Goal: Find contact information: Find contact information

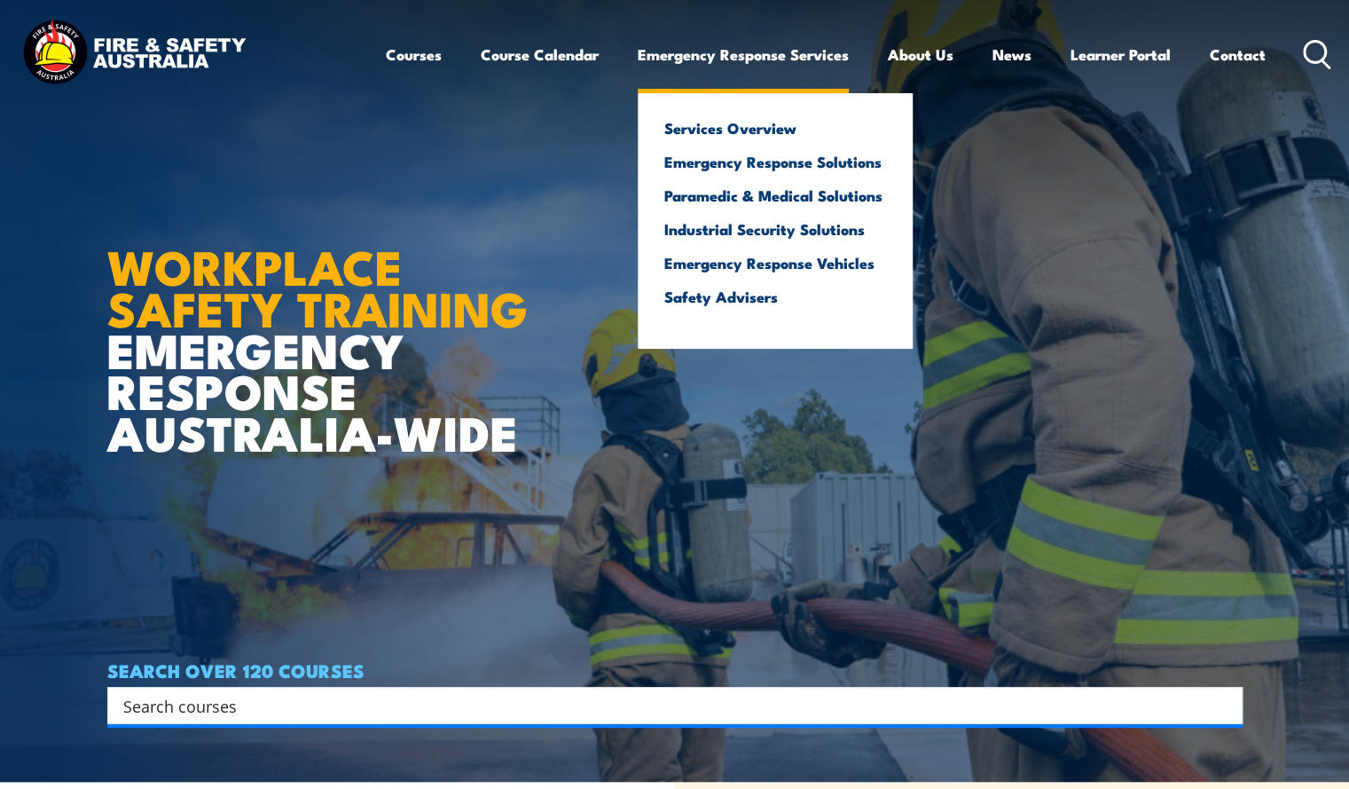
scroll to position [7, 0]
click at [754, 123] on link "Services Overview" at bounding box center [775, 128] width 222 height 16
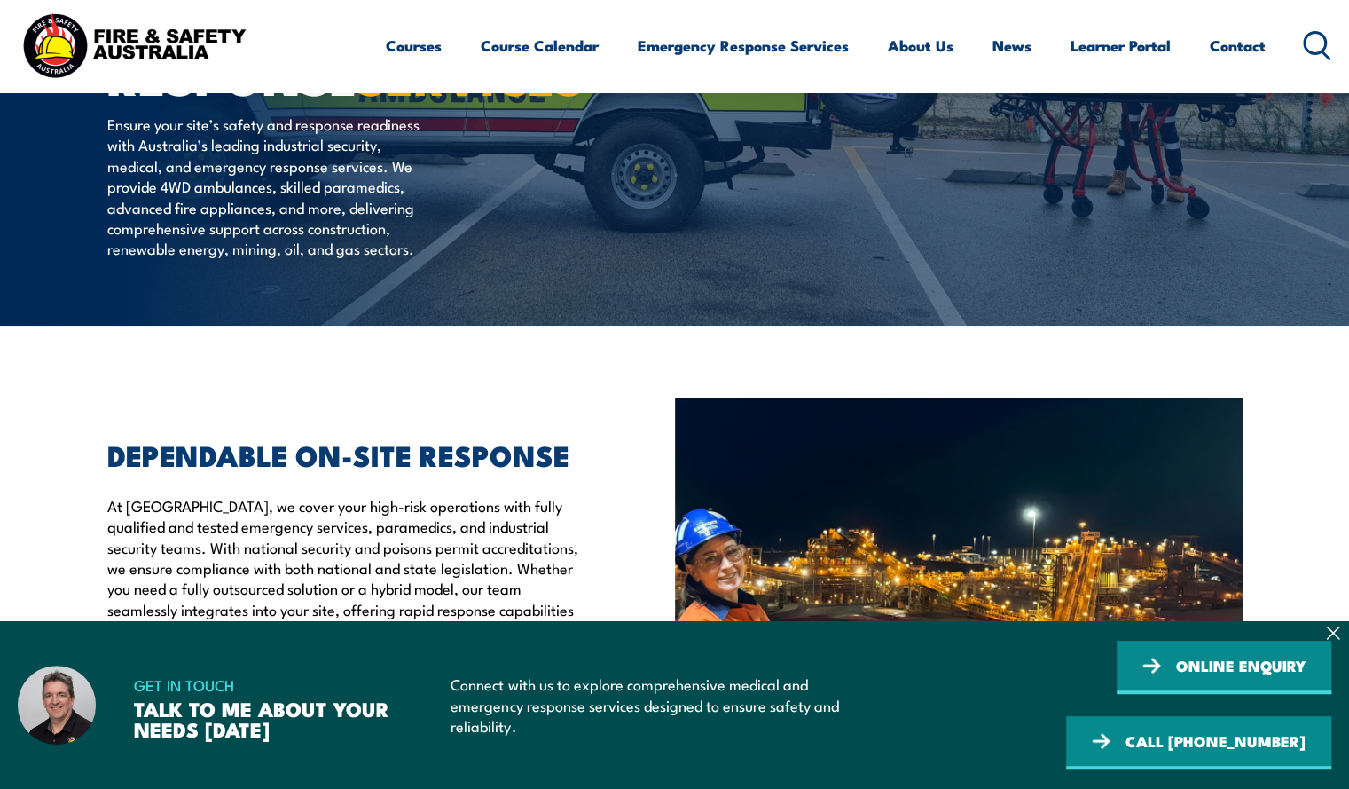
scroll to position [287, 0]
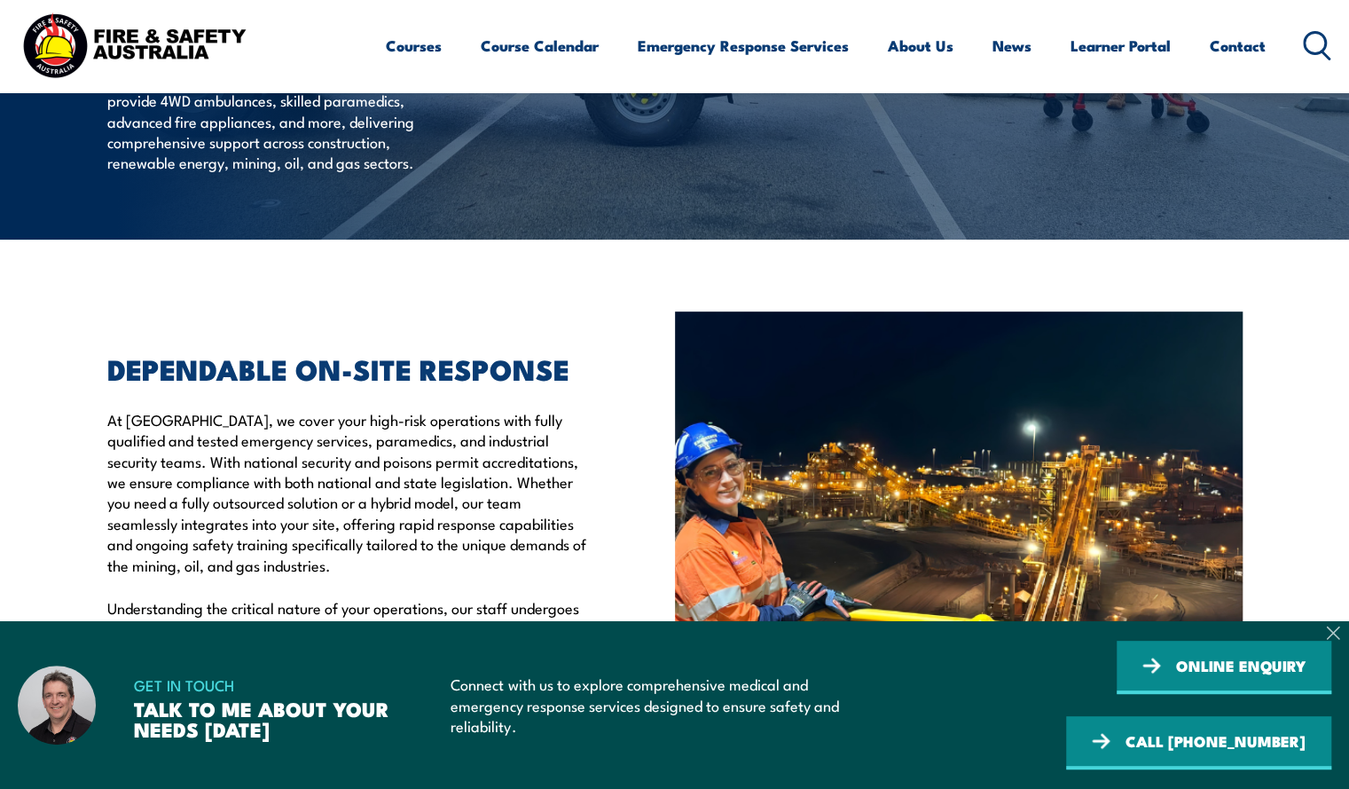
click at [1335, 627] on icon at bounding box center [1333, 632] width 14 height 14
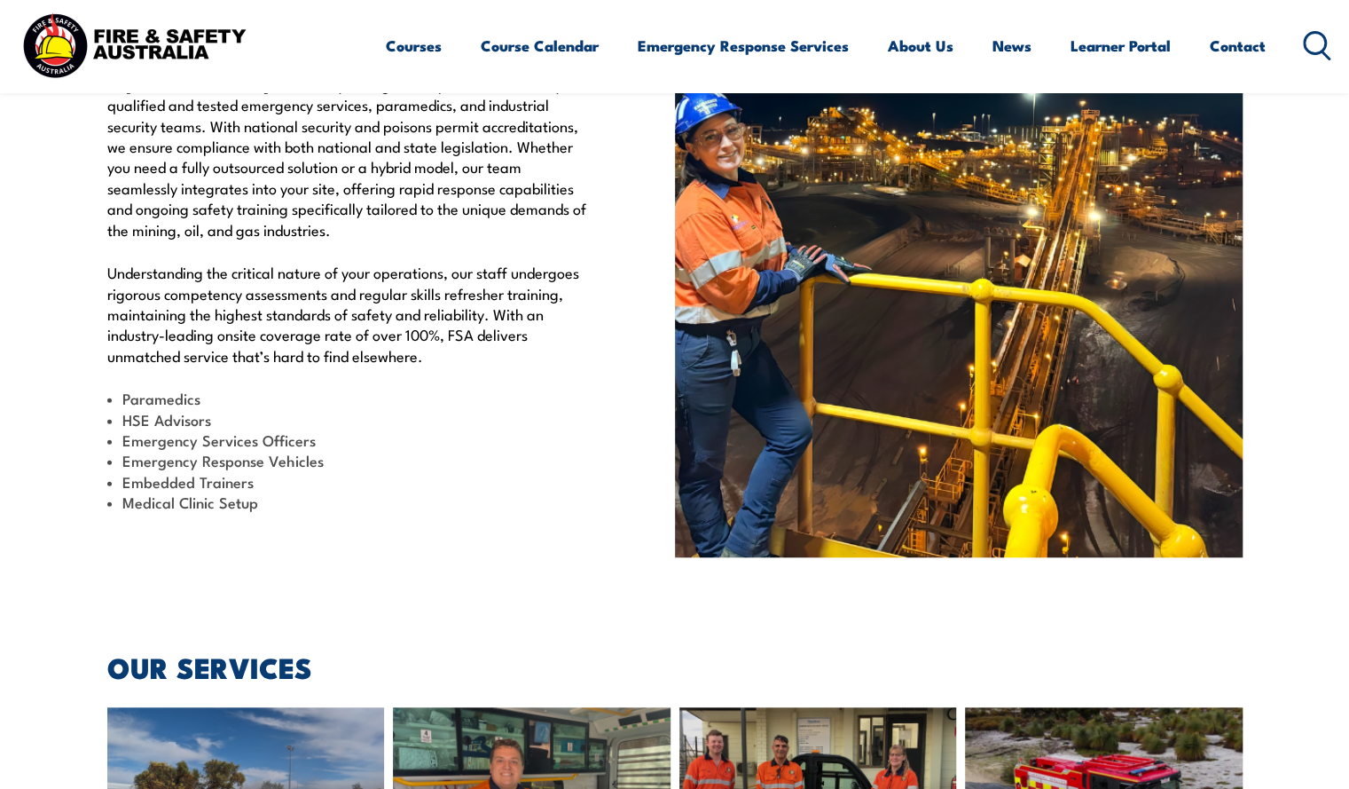
scroll to position [617, 0]
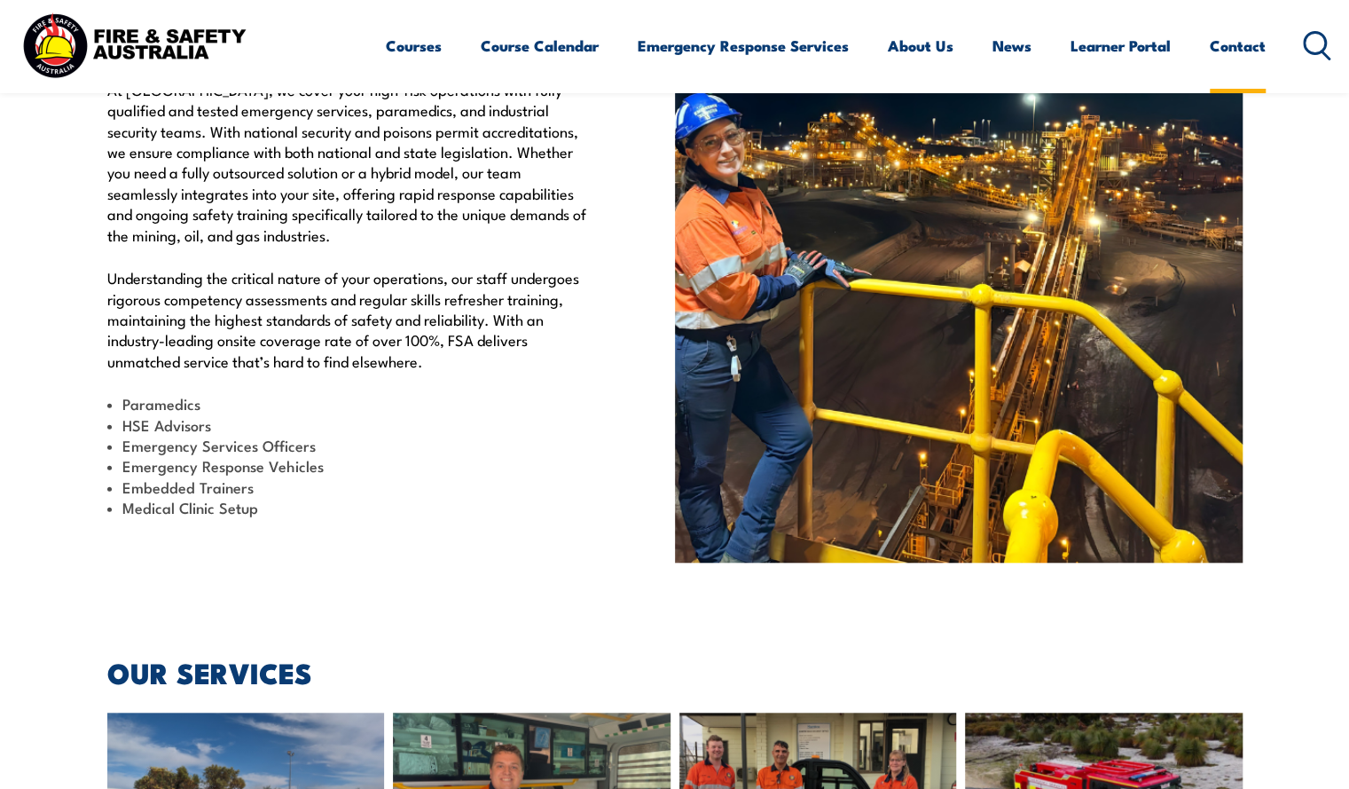
click at [1238, 44] on link "Contact" at bounding box center [1238, 45] width 56 height 47
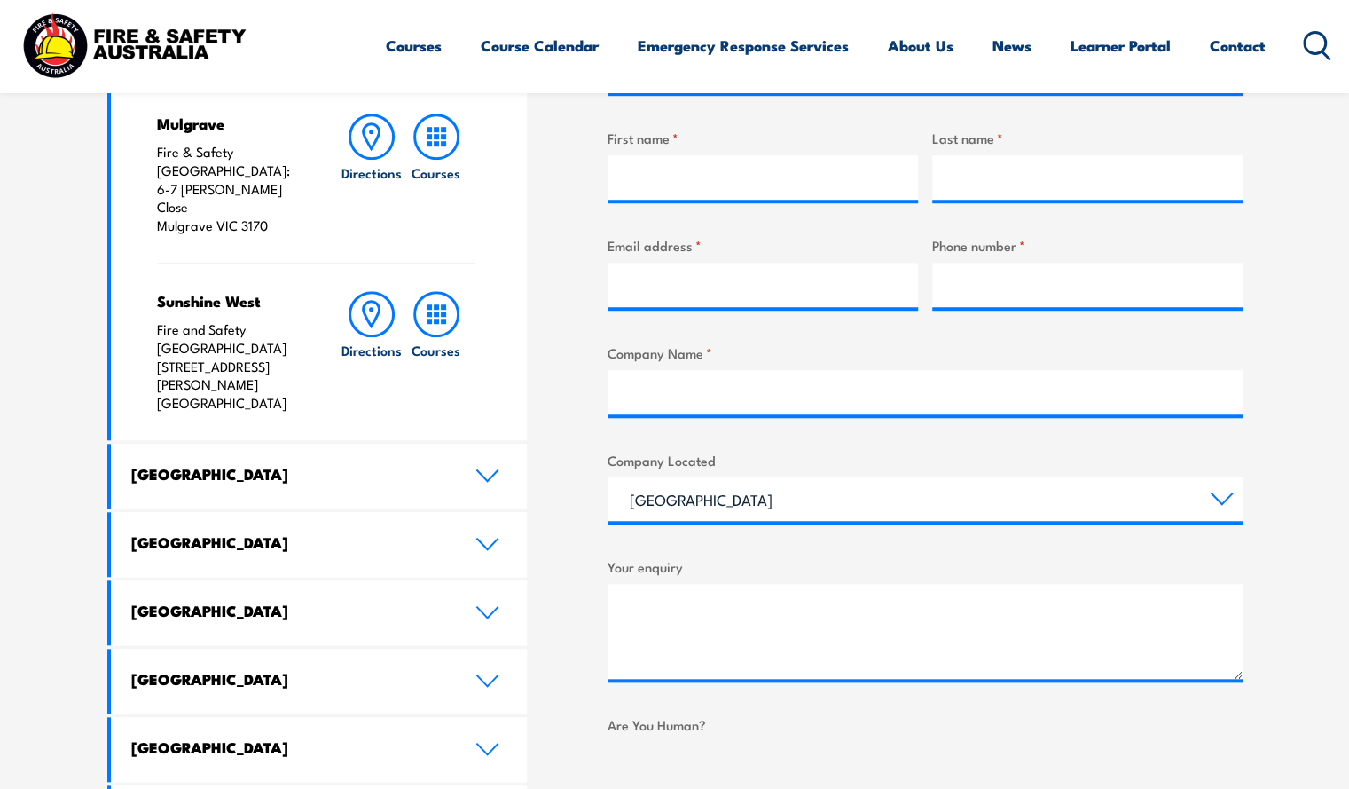
scroll to position [692, 0]
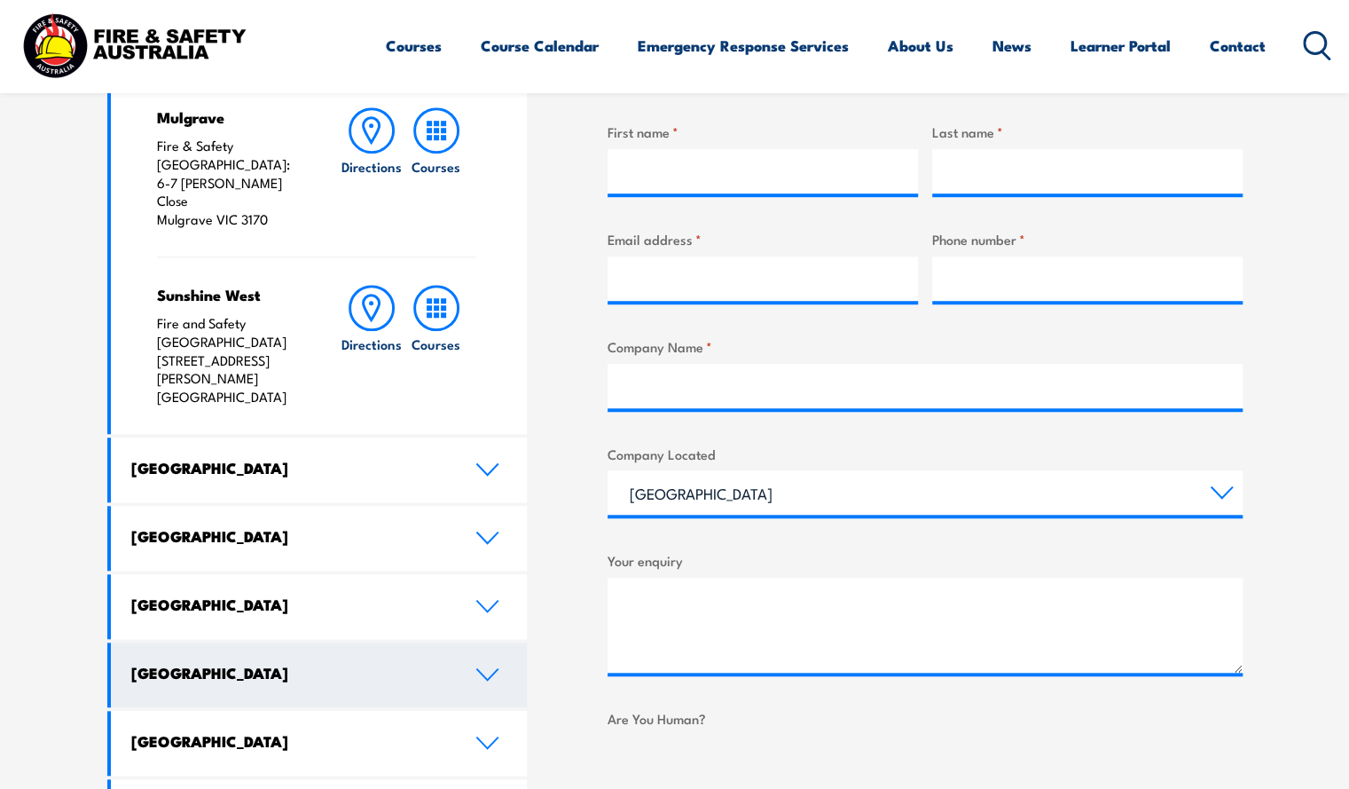
click at [487, 642] on link "[GEOGRAPHIC_DATA]" at bounding box center [319, 674] width 417 height 65
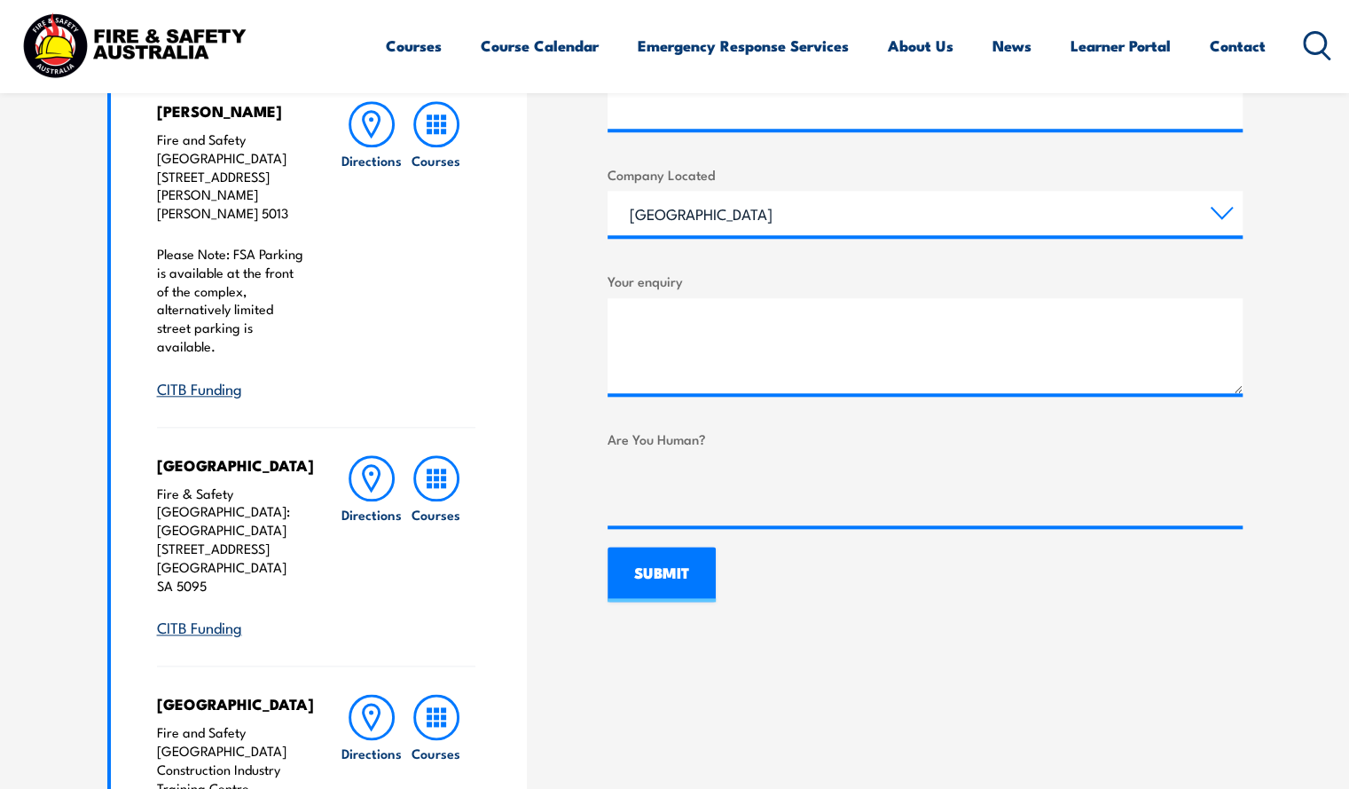
scroll to position [976, 0]
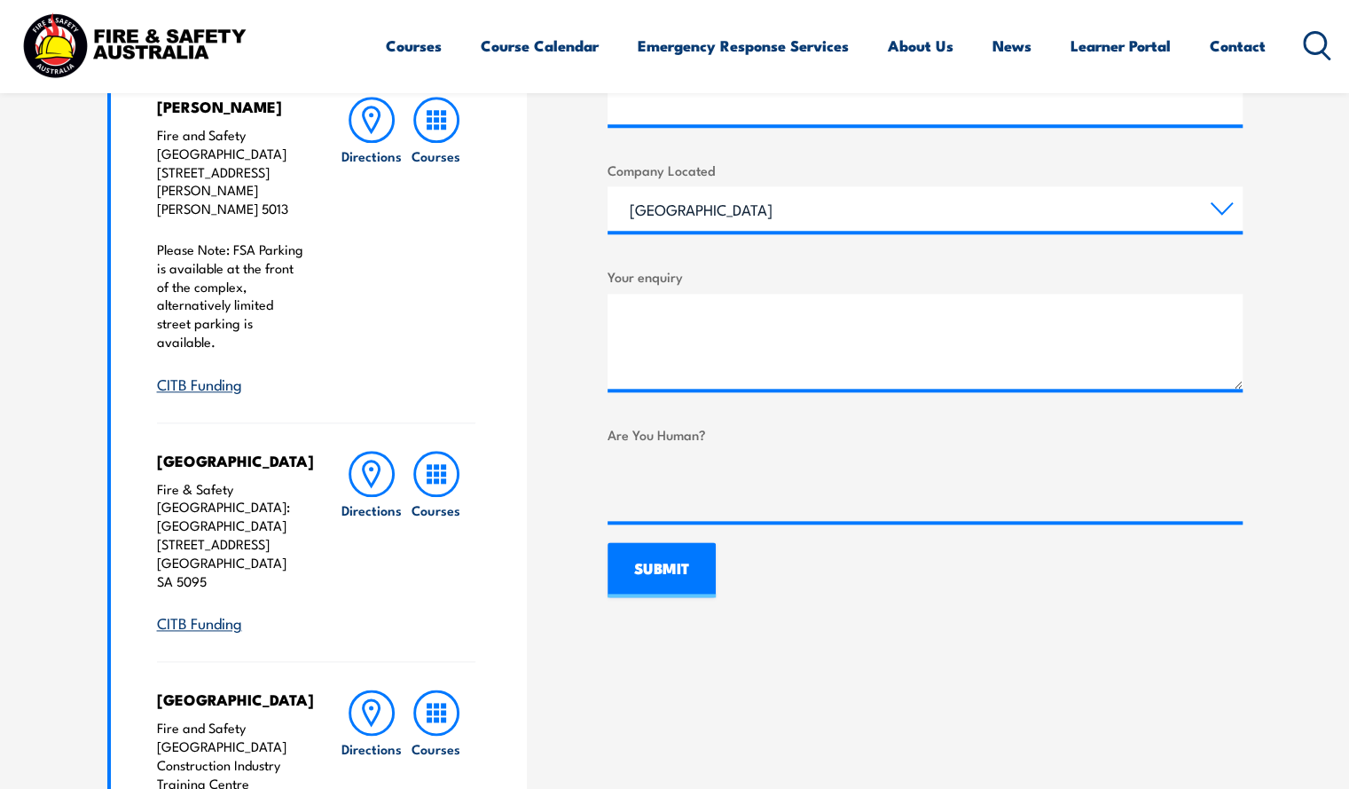
click at [208, 480] on p "Fire & Safety [GEOGRAPHIC_DATA]: [GEOGRAPHIC_DATA] [STREET_ADDRESS]" at bounding box center [231, 535] width 148 height 111
